Goal: Task Accomplishment & Management: Manage account settings

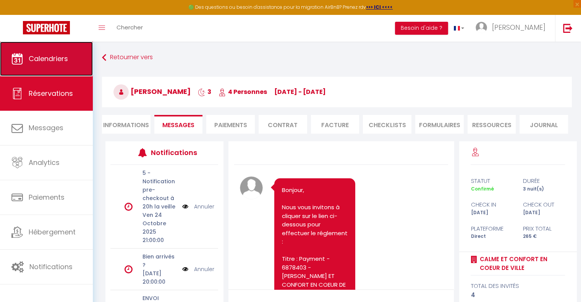
click at [41, 62] on span "Calendriers" at bounding box center [48, 59] width 39 height 10
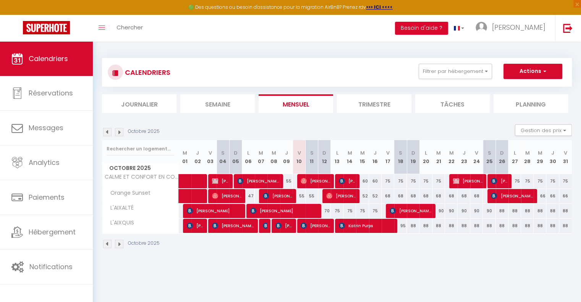
click at [118, 132] on img at bounding box center [119, 132] width 8 height 8
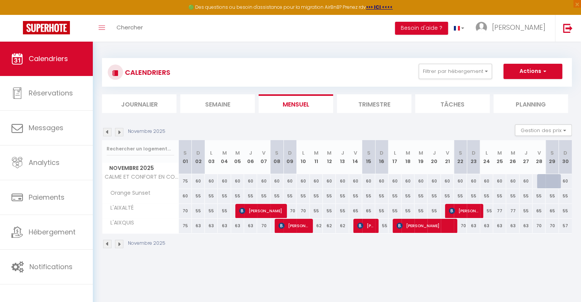
click at [109, 132] on img at bounding box center [107, 132] width 8 height 8
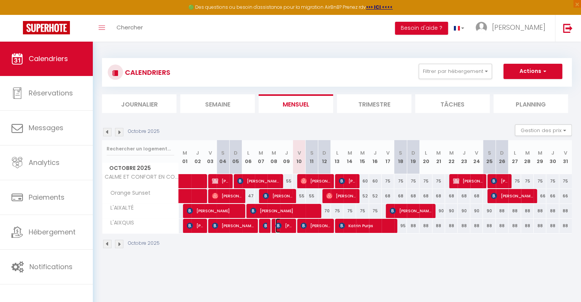
click at [285, 228] on span "[PERSON_NAME]" at bounding box center [283, 225] width 17 height 15
select select "OK"
select select "KO"
select select "1"
select select "0"
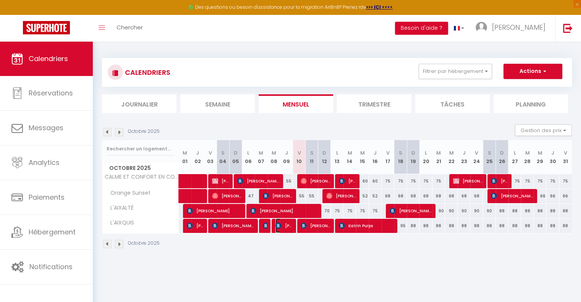
select select "1"
select select
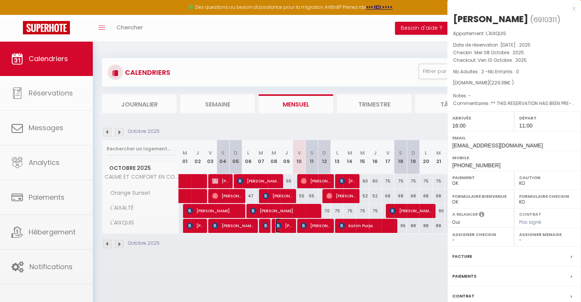
select select "23796"
